Goal: Ask a question

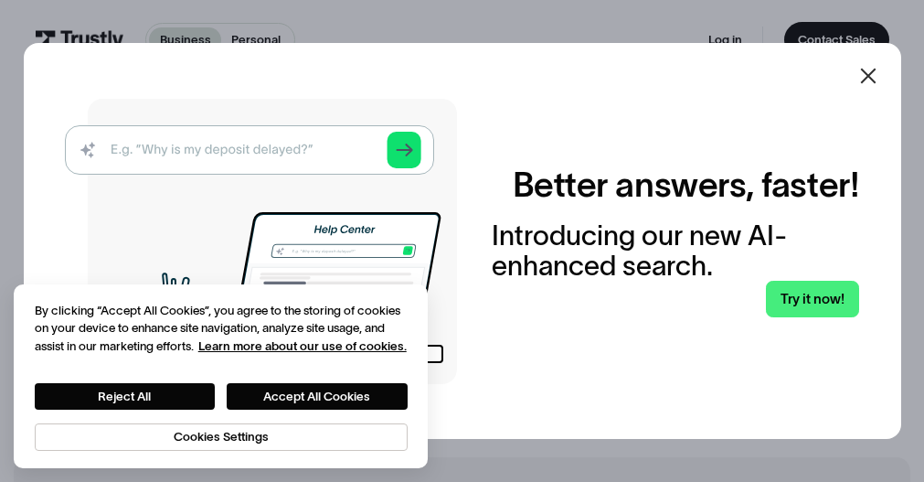
click at [866, 75] on icon at bounding box center [868, 76] width 22 height 22
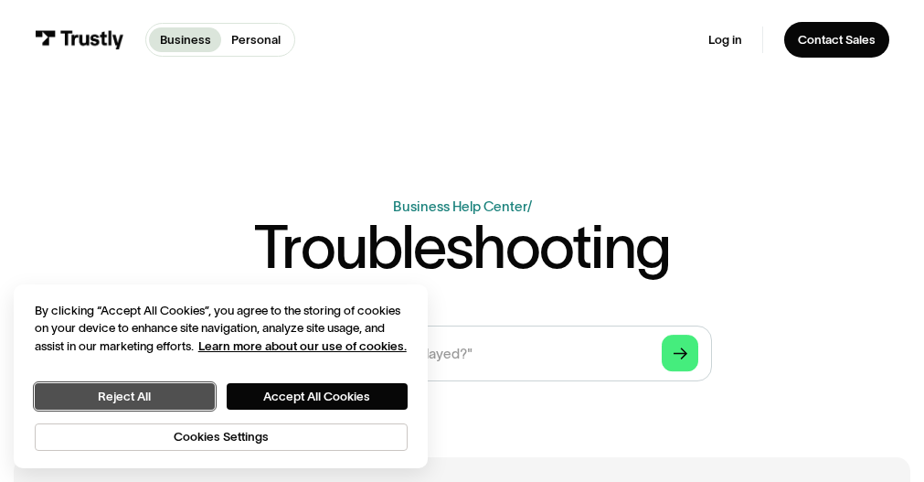
click at [168, 404] on button "Reject All" at bounding box center [125, 396] width 180 height 26
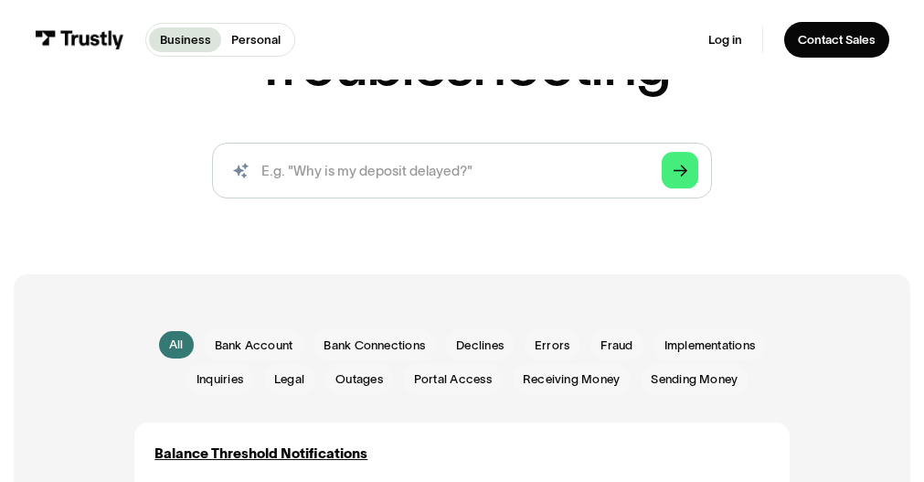
scroll to position [91, 0]
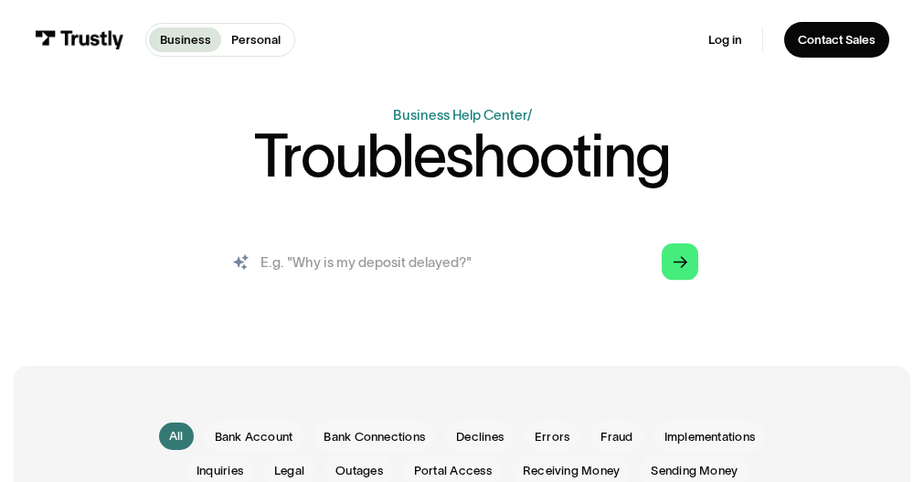
click at [445, 277] on input "search" at bounding box center [462, 261] width 501 height 55
type input "I got an error message after selecting my checking account for a deposit."
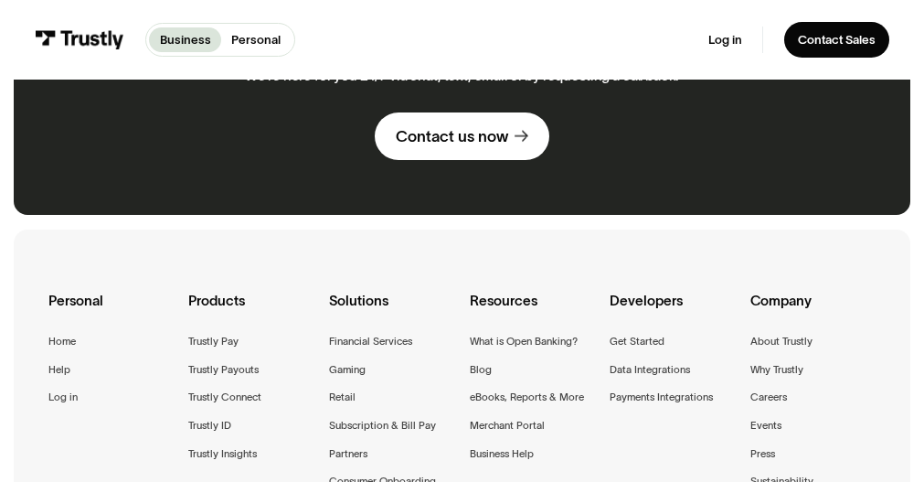
scroll to position [2285, 0]
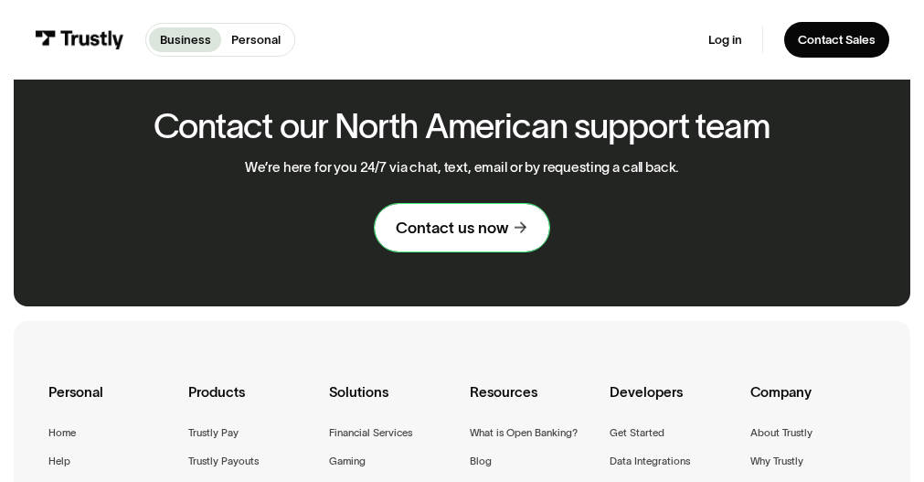
click at [481, 237] on div "Contact us now" at bounding box center [452, 228] width 112 height 20
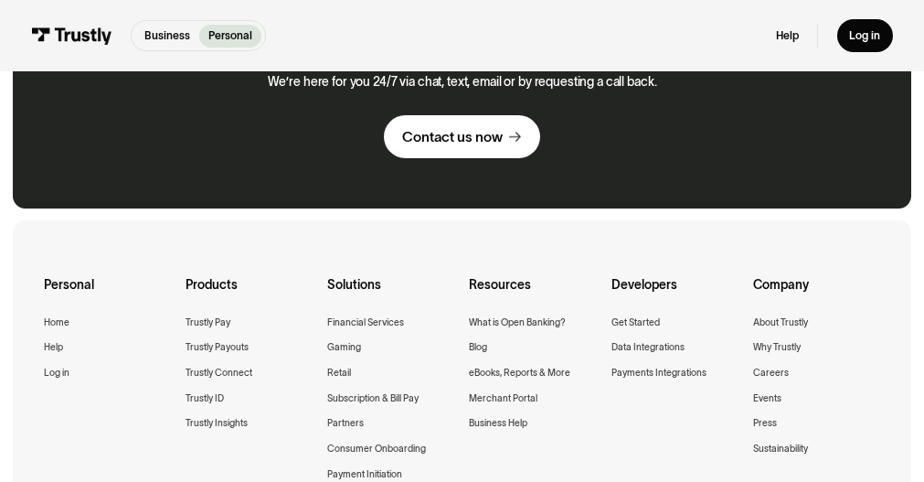
scroll to position [914, 0]
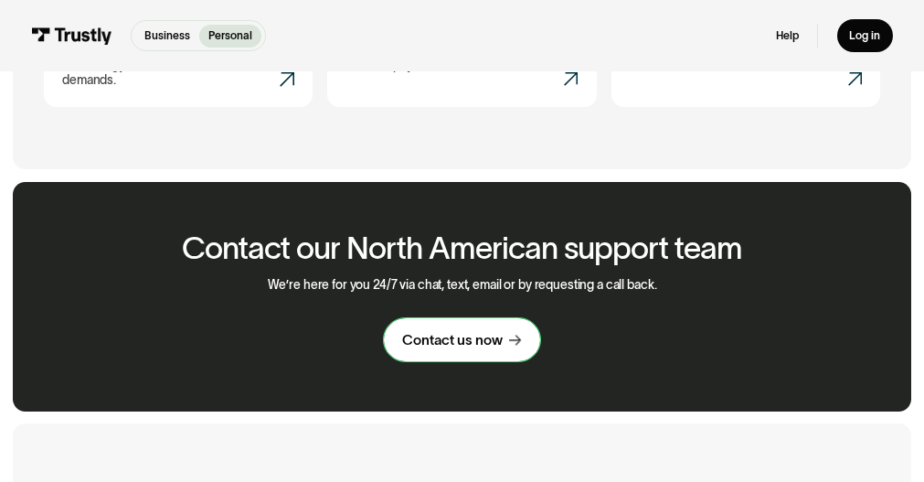
click at [463, 336] on div "Contact us now" at bounding box center [452, 340] width 101 height 18
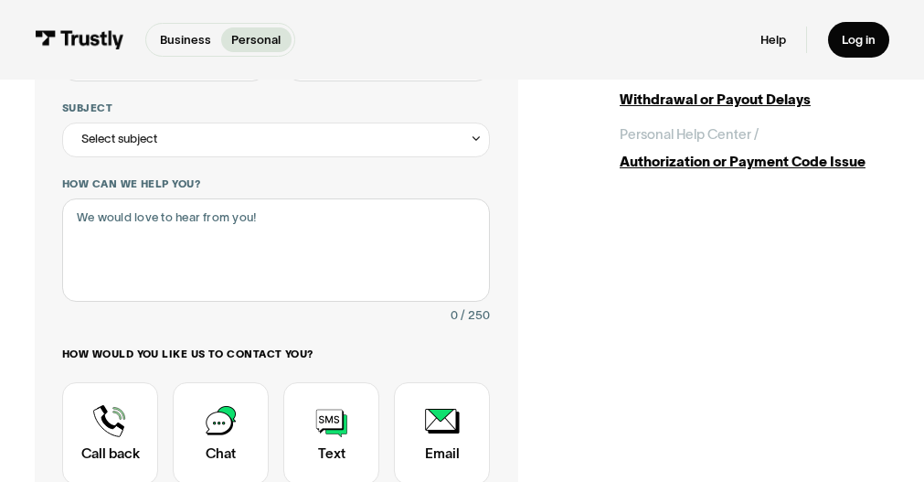
scroll to position [366, 0]
